Goal: Task Accomplishment & Management: Use online tool/utility

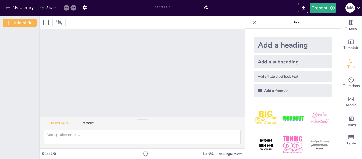
drag, startPoint x: 336, startPoint y: 62, endPoint x: 335, endPoint y: 80, distance: 17.7
click at [326, 11] on button "Present" at bounding box center [322, 8] width 26 height 11
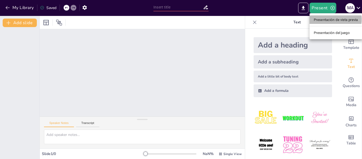
click at [331, 19] on font "Presentación de vista previa" at bounding box center [336, 20] width 44 height 4
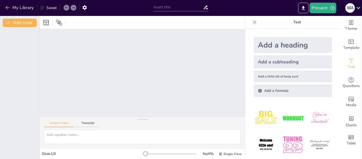
click at [126, 73] on div at bounding box center [142, 72] width 205 height 87
drag, startPoint x: 334, startPoint y: 106, endPoint x: 335, endPoint y: 123, distance: 17.5
click at [148, 154] on div at bounding box center [170, 153] width 51 height 4
drag, startPoint x: 142, startPoint y: 153, endPoint x: 129, endPoint y: 155, distance: 13.1
click at [129, 155] on div "Slide 1 / 0 NaN % Single View" at bounding box center [142, 153] width 205 height 8
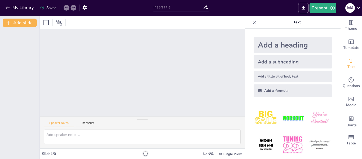
click at [22, 90] on div at bounding box center [19, 93] width 39 height 132
click at [60, 24] on icon at bounding box center [59, 22] width 6 height 6
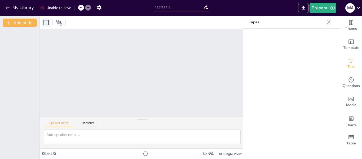
click at [47, 23] on icon at bounding box center [46, 22] width 6 height 6
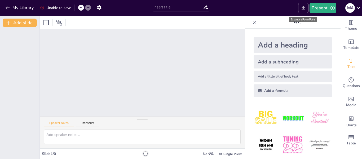
click at [302, 7] on icon "Export to PowerPoint" at bounding box center [303, 8] width 6 height 6
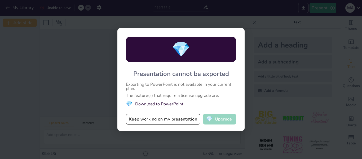
click at [224, 118] on button "💎 Upgrade" at bounding box center [219, 119] width 33 height 11
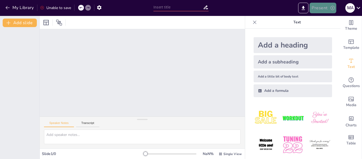
click at [320, 9] on button "Present" at bounding box center [322, 8] width 26 height 11
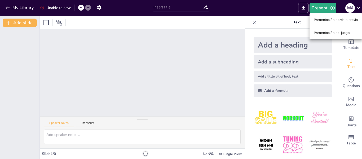
click at [326, 20] on font "Presentación de vista previa" at bounding box center [336, 20] width 44 height 4
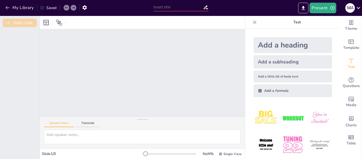
click at [24, 26] on button "Add slide" at bounding box center [20, 23] width 34 height 8
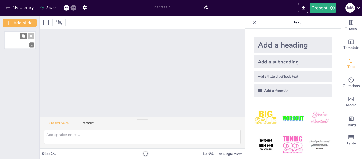
click at [15, 39] on div "1" at bounding box center [20, 40] width 32 height 18
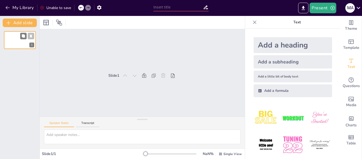
click at [25, 45] on div "1" at bounding box center [20, 40] width 32 height 18
click at [23, 43] on div "1" at bounding box center [20, 40] width 32 height 18
click at [28, 25] on button "Add slide" at bounding box center [20, 23] width 34 height 8
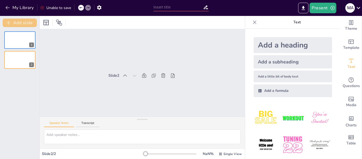
click at [28, 25] on button "Add slide" at bounding box center [20, 23] width 34 height 8
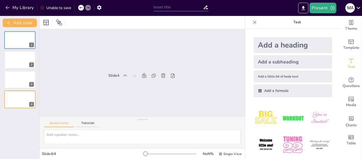
click at [88, 8] on icon at bounding box center [87, 7] width 3 height 3
click at [81, 8] on icon at bounding box center [80, 7] width 3 height 1
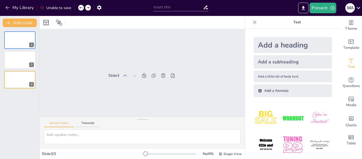
click at [81, 8] on icon at bounding box center [80, 7] width 3 height 1
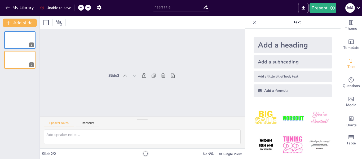
click at [81, 8] on icon at bounding box center [80, 7] width 3 height 1
